Goal: Use online tool/utility: Utilize a website feature to perform a specific function

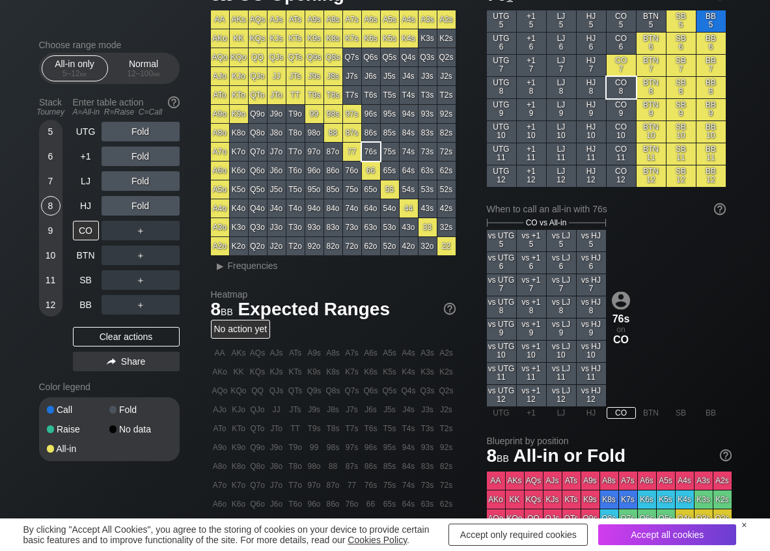
scroll to position [65, 0]
click at [238, 272] on span "▸ Frequencies" at bounding box center [244, 265] width 67 height 16
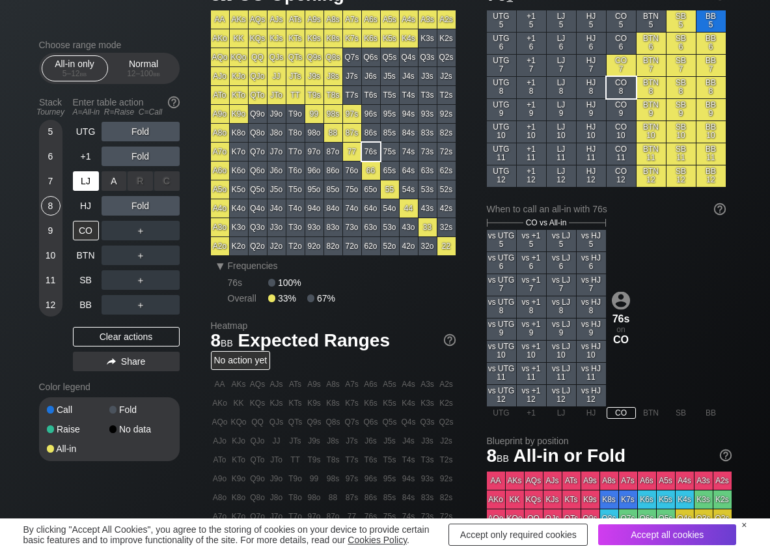
click at [108, 181] on div "A ✕" at bounding box center [114, 181] width 25 height 20
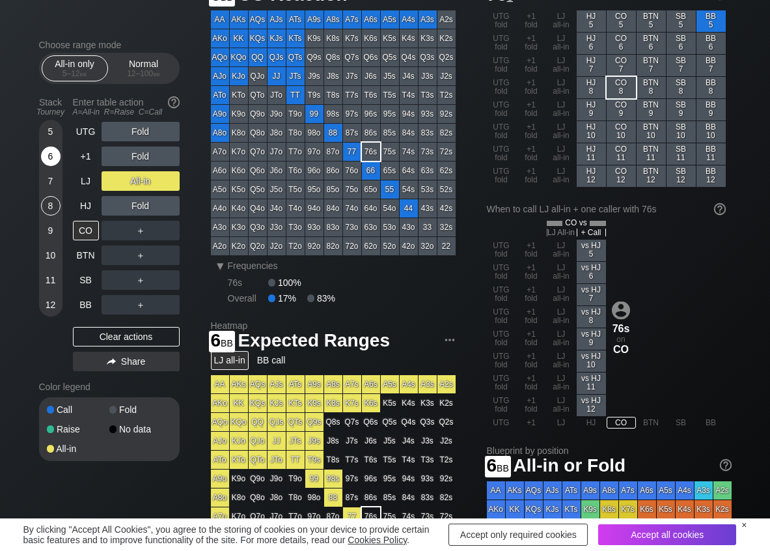
click at [48, 160] on div "6" at bounding box center [51, 157] width 20 height 20
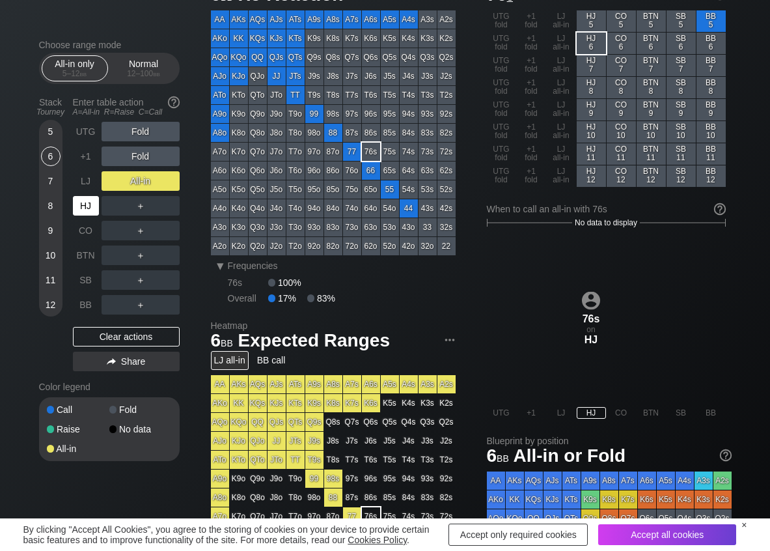
click at [81, 204] on div "HJ" at bounding box center [86, 206] width 26 height 20
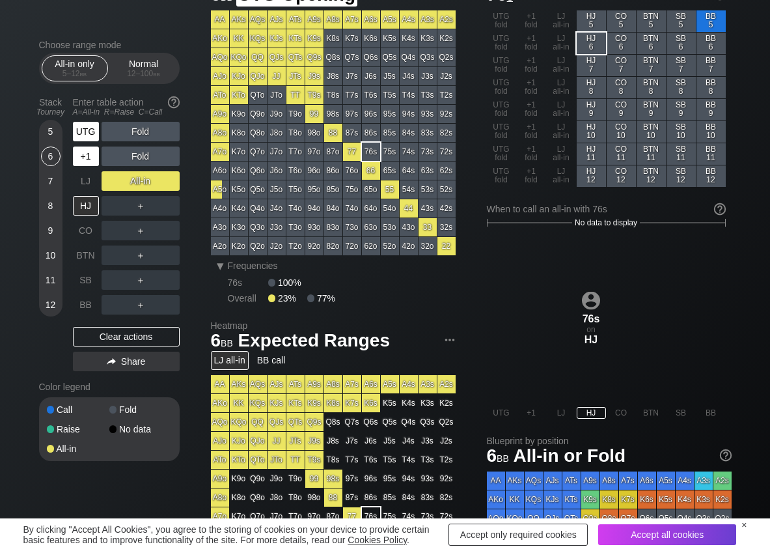
click at [81, 134] on div "UTG" at bounding box center [86, 132] width 26 height 20
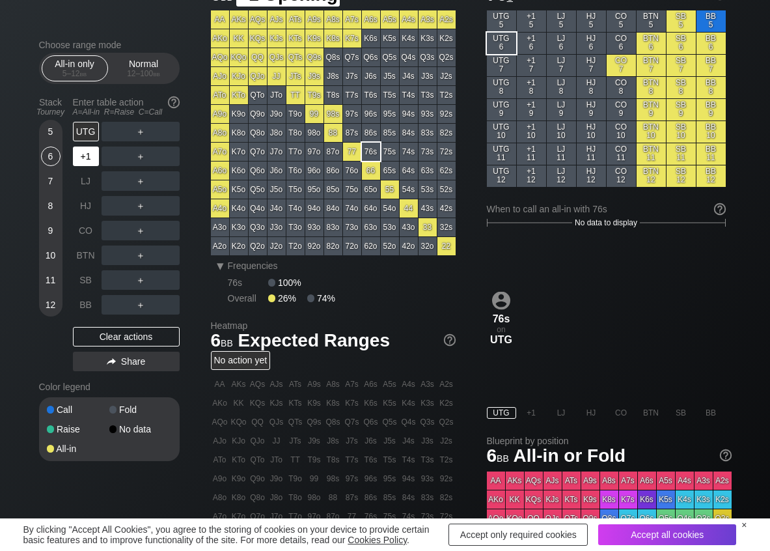
click at [82, 159] on div "+1" at bounding box center [86, 157] width 26 height 20
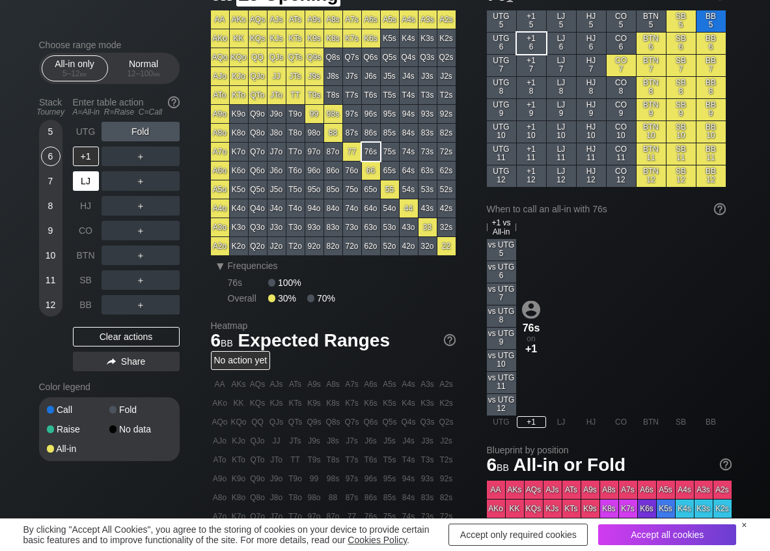
click at [85, 177] on div "LJ" at bounding box center [86, 181] width 26 height 20
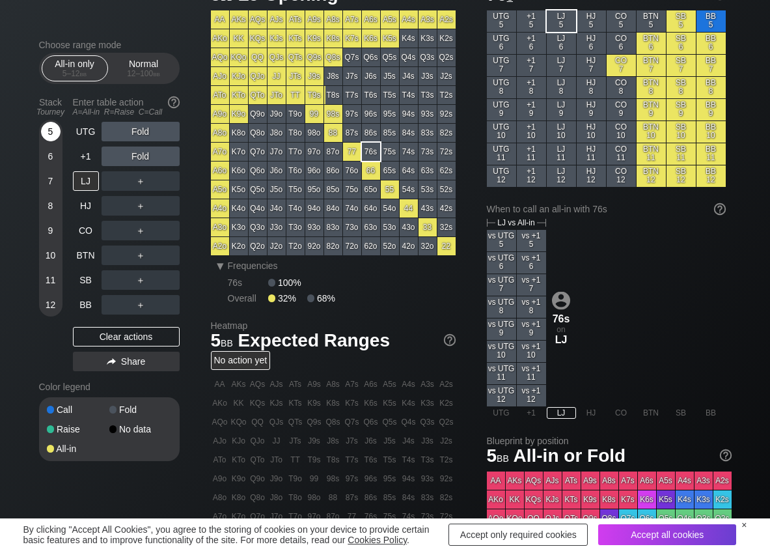
click at [54, 135] on div "5" at bounding box center [51, 132] width 20 height 20
